Goal: Task Accomplishment & Management: Use online tool/utility

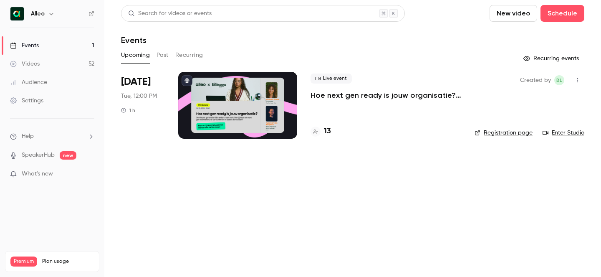
click at [55, 14] on button "button" at bounding box center [51, 14] width 10 height 10
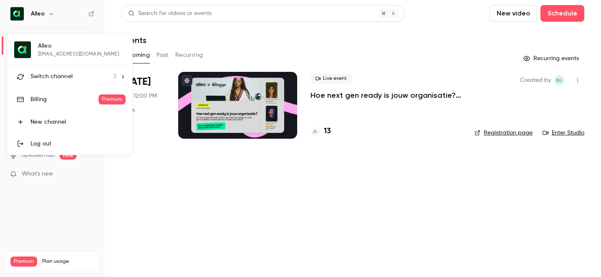
click at [162, 54] on div at bounding box center [300, 138] width 601 height 277
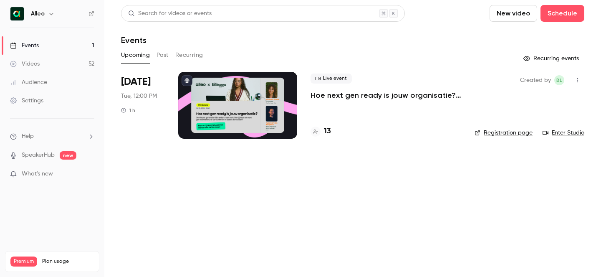
click at [30, 1] on nav "Alleo Events 1 Videos 52 Audience Settings Help SpeakerHub new What's new Premi…" at bounding box center [52, 138] width 104 height 277
click at [40, 13] on h6 "Alleo" at bounding box center [38, 14] width 14 height 8
click at [48, 15] on icon "button" at bounding box center [51, 13] width 7 height 7
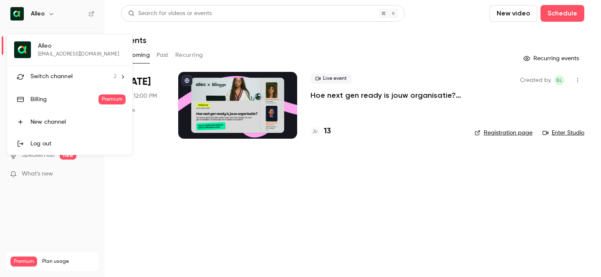
click at [64, 79] on span "Switch channel" at bounding box center [51, 76] width 42 height 9
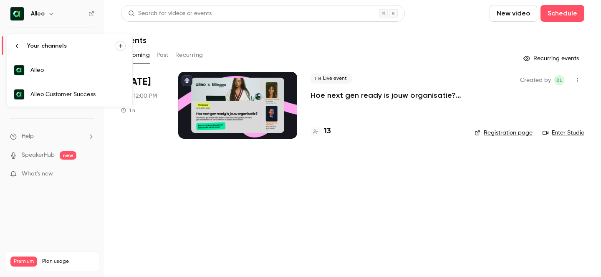
click at [85, 98] on div "Alleo Customer Success" at bounding box center [77, 94] width 95 height 8
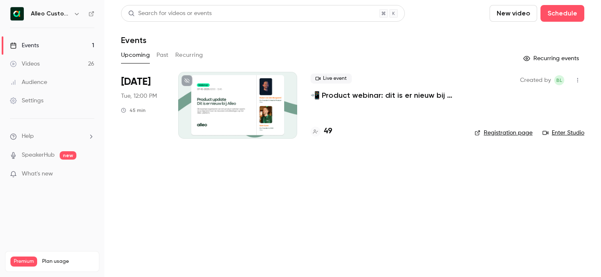
click at [332, 96] on p "📲 Product webinar: dit is er nieuw bij Alleo!" at bounding box center [386, 95] width 151 height 10
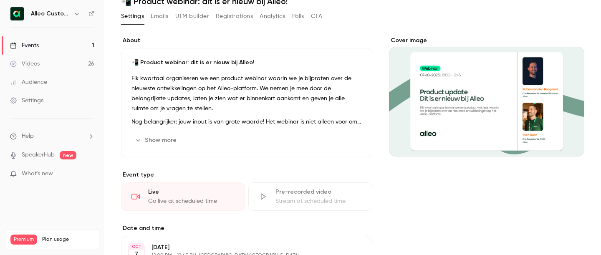
scroll to position [34, 0]
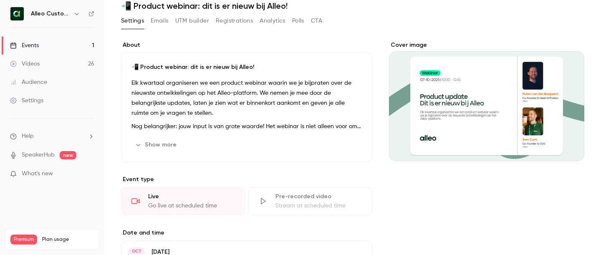
click at [163, 147] on button "Show more" at bounding box center [157, 144] width 50 height 13
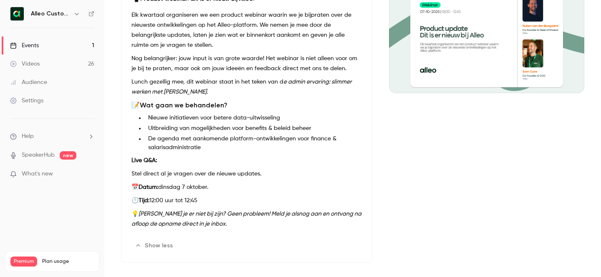
scroll to position [0, 0]
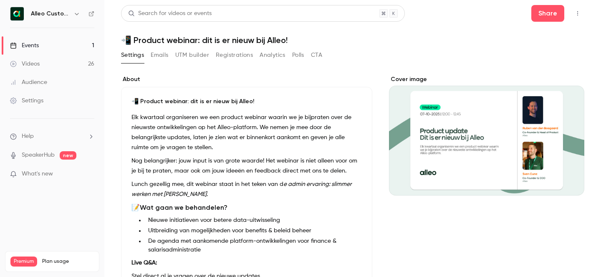
click at [575, 15] on icon "button" at bounding box center [578, 13] width 7 height 6
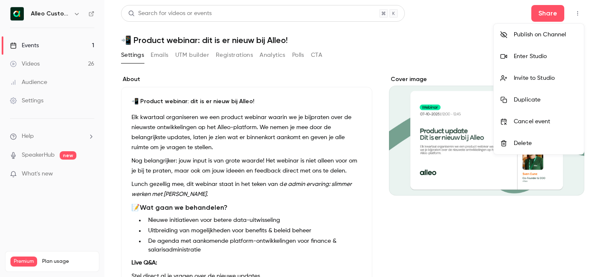
click at [562, 62] on li "Enter Studio" at bounding box center [539, 57] width 90 height 22
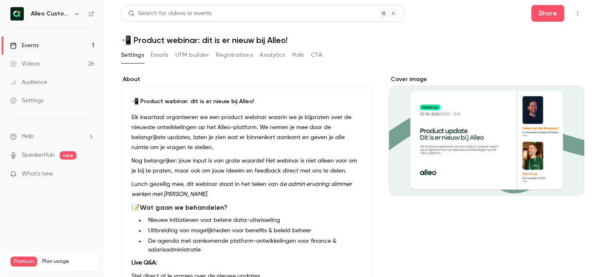
click at [579, 13] on icon "button" at bounding box center [578, 13] width 7 height 6
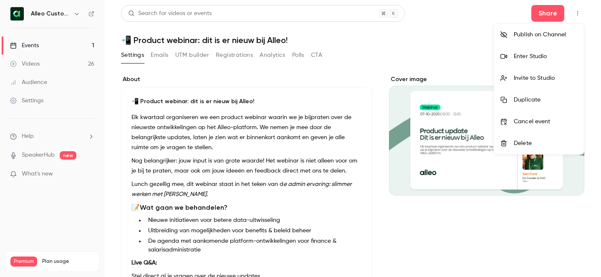
click at [560, 74] on div "Invite to Studio" at bounding box center [545, 78] width 63 height 8
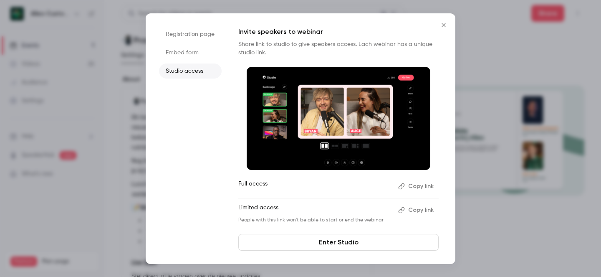
click at [414, 186] on button "Copy link" at bounding box center [417, 186] width 44 height 13
